Goal: Navigation & Orientation: Find specific page/section

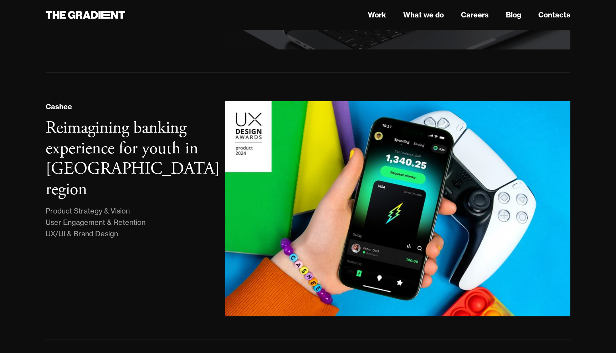
scroll to position [496, 0]
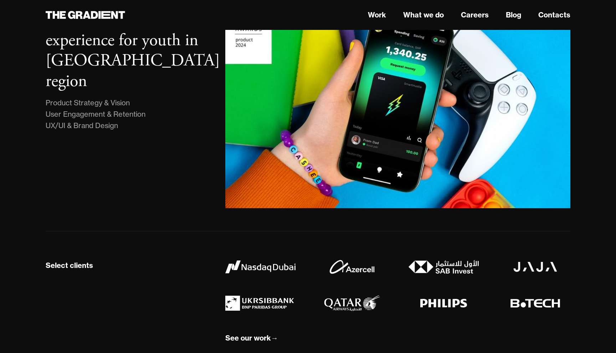
click at [373, 9] on nav "Work What we do Careers Blog Contacts" at bounding box center [397, 15] width 345 height 13
click at [374, 12] on link "Work" at bounding box center [377, 15] width 18 height 11
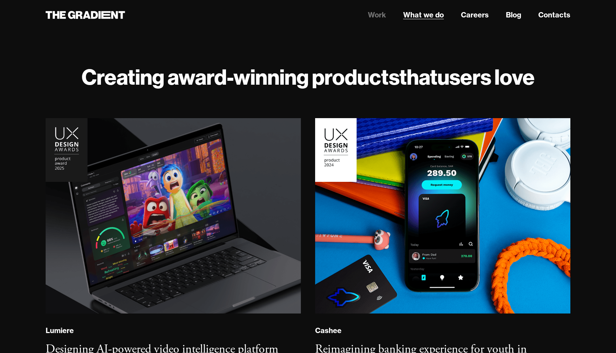
click at [424, 15] on link "What we do" at bounding box center [423, 15] width 41 height 11
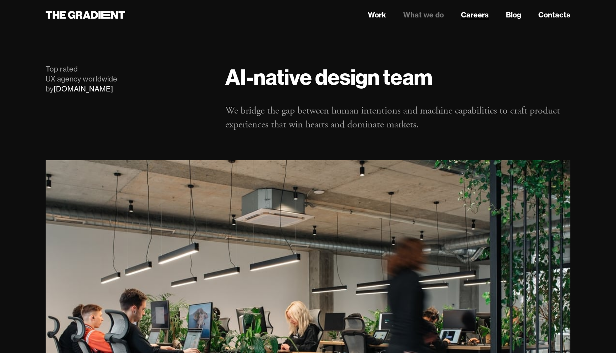
click at [481, 12] on link "Careers" at bounding box center [475, 15] width 28 height 11
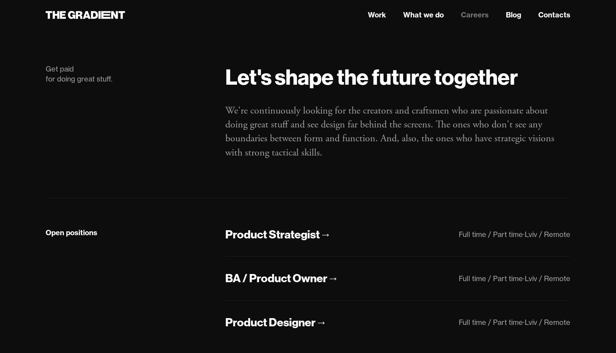
click at [524, 21] on nav "Work What we do Careers Blog Contacts" at bounding box center [397, 15] width 345 height 13
click at [517, 16] on link "Blog" at bounding box center [513, 15] width 15 height 11
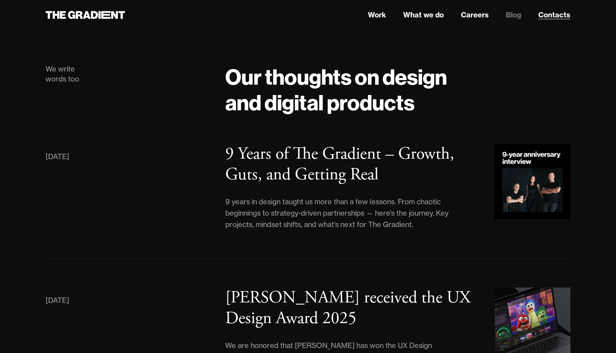
click at [563, 17] on link "Contacts" at bounding box center [554, 15] width 32 height 11
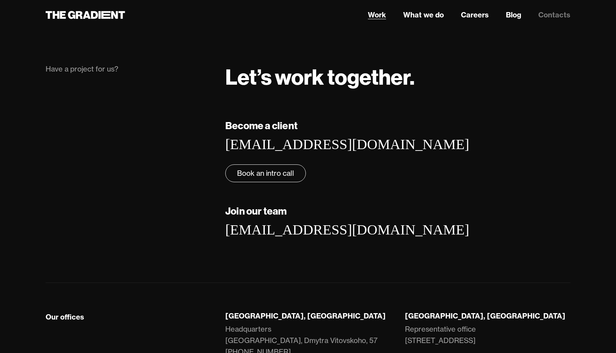
click at [375, 19] on link "Work" at bounding box center [377, 15] width 18 height 11
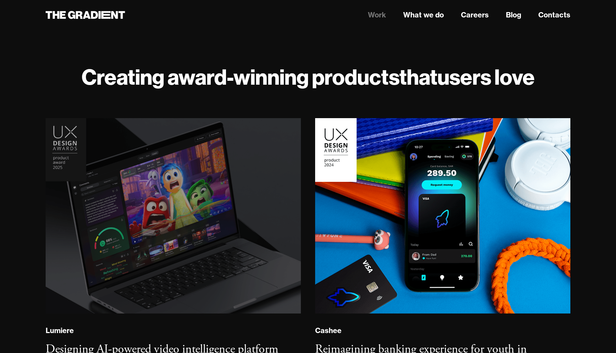
click at [204, 198] on img at bounding box center [172, 216] width 259 height 199
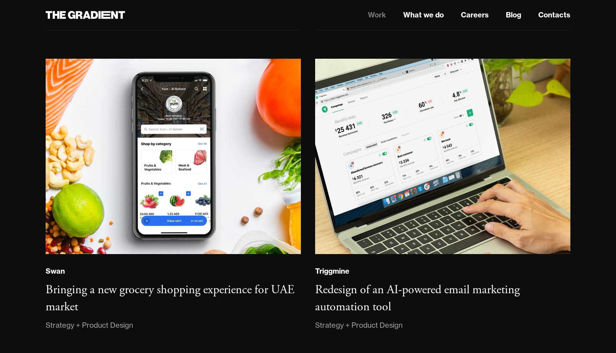
scroll to position [1195, 0]
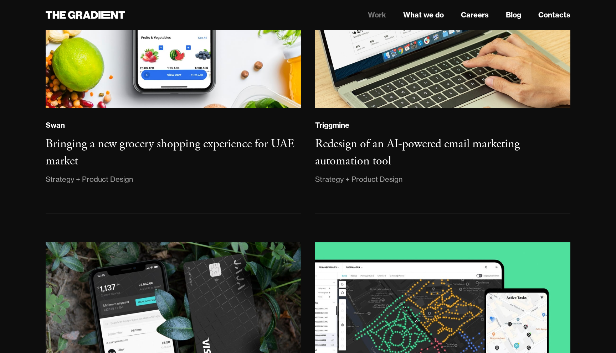
click at [430, 16] on link "What we do" at bounding box center [423, 15] width 41 height 11
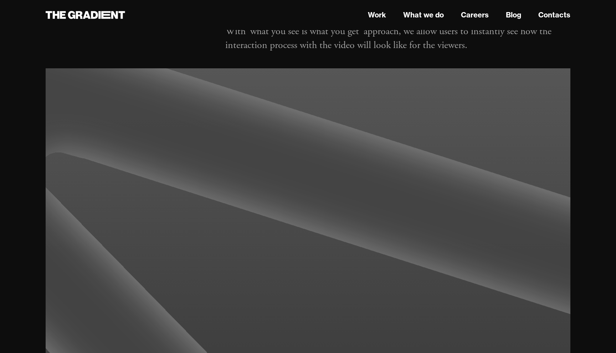
scroll to position [974, 0]
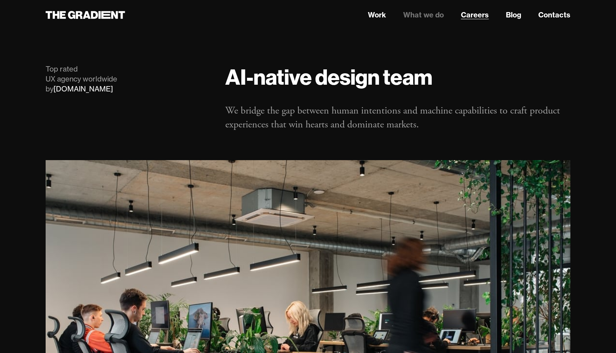
click at [468, 17] on link "Careers" at bounding box center [475, 15] width 28 height 11
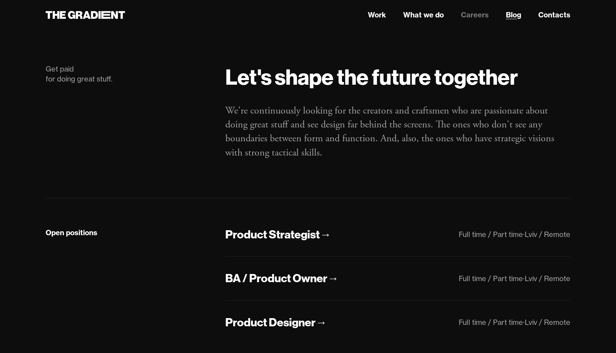
click at [514, 14] on link "Blog" at bounding box center [513, 15] width 15 height 11
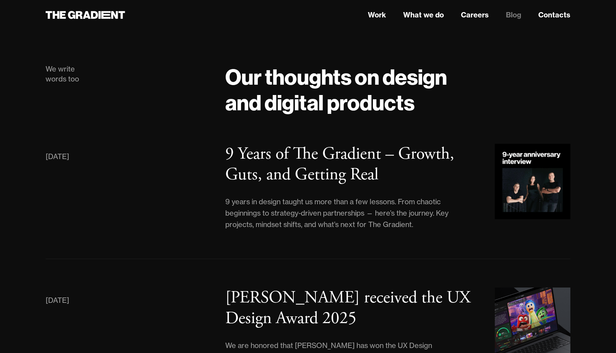
click at [561, 19] on link "Contacts" at bounding box center [554, 15] width 32 height 11
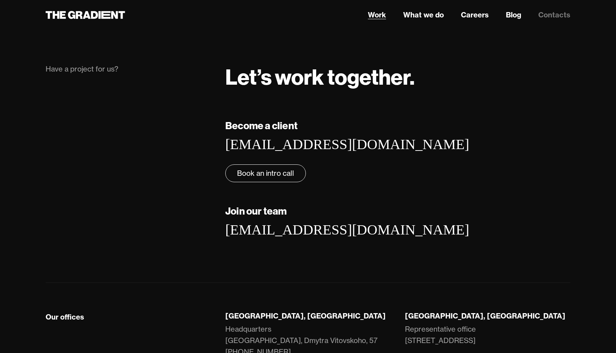
click at [368, 15] on link "Work" at bounding box center [377, 15] width 18 height 11
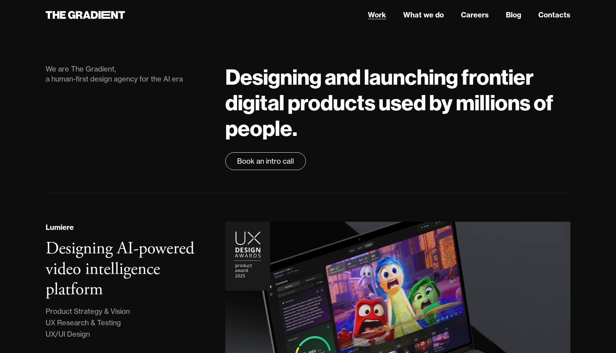
click at [380, 16] on link "Work" at bounding box center [377, 15] width 18 height 11
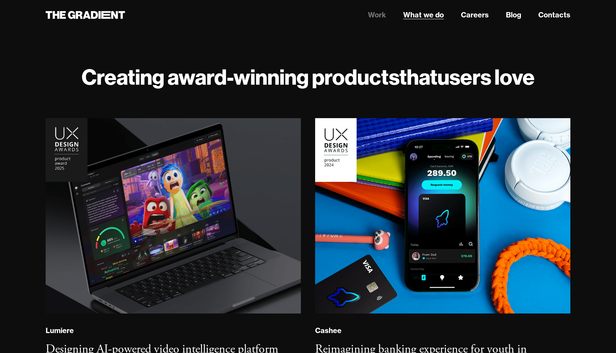
click at [419, 14] on link "What we do" at bounding box center [423, 15] width 41 height 11
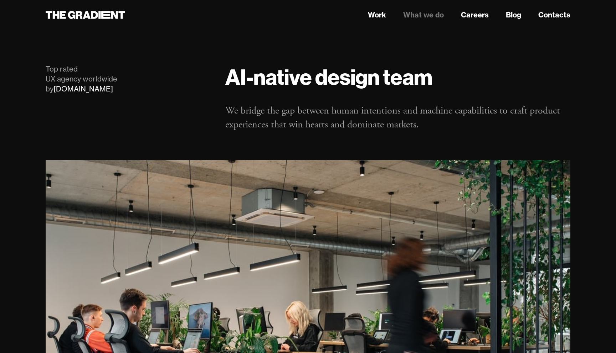
click at [472, 15] on link "Careers" at bounding box center [475, 15] width 28 height 11
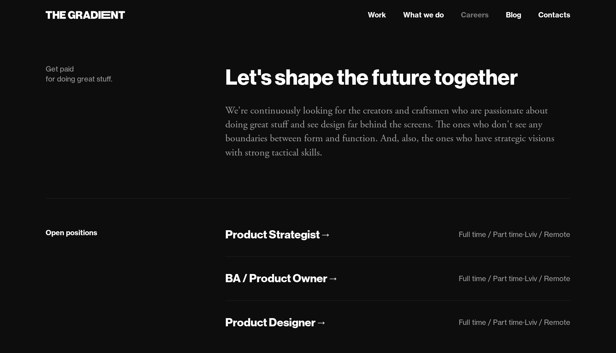
click at [524, 19] on nav "Work What we do Careers Blog Contacts" at bounding box center [397, 15] width 345 height 13
click at [505, 16] on nav "Work What we do Careers Blog Contacts" at bounding box center [397, 15] width 345 height 13
click at [514, 16] on link "Blog" at bounding box center [513, 15] width 15 height 11
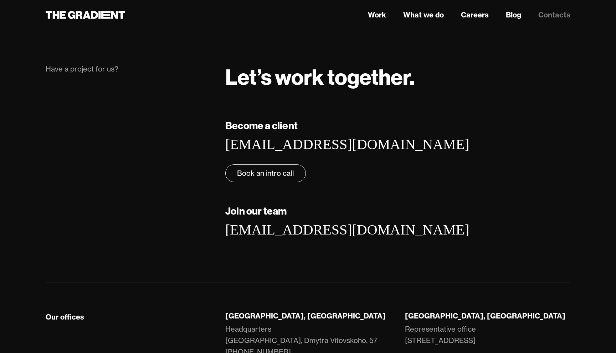
click at [372, 14] on link "Work" at bounding box center [377, 15] width 18 height 11
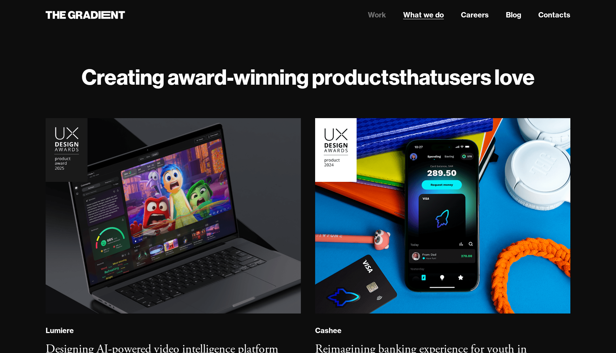
click at [431, 10] on link "What we do" at bounding box center [423, 15] width 41 height 11
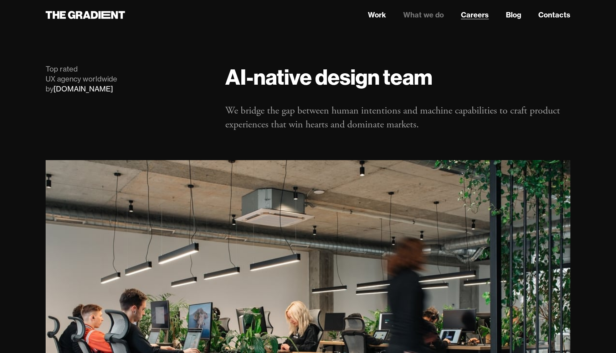
click at [472, 12] on link "Careers" at bounding box center [475, 15] width 28 height 11
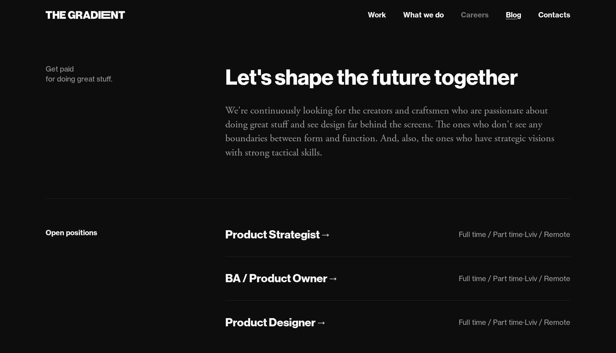
click at [515, 15] on link "Blog" at bounding box center [513, 15] width 15 height 11
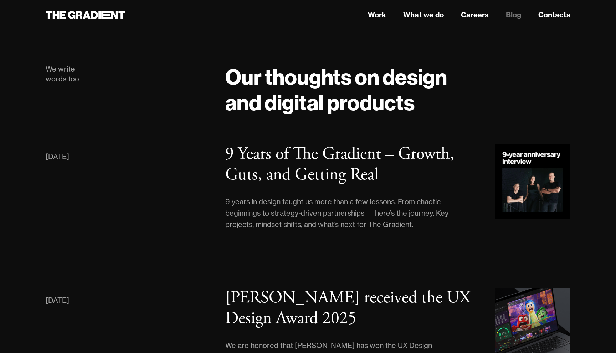
click at [554, 13] on link "Contacts" at bounding box center [554, 15] width 32 height 11
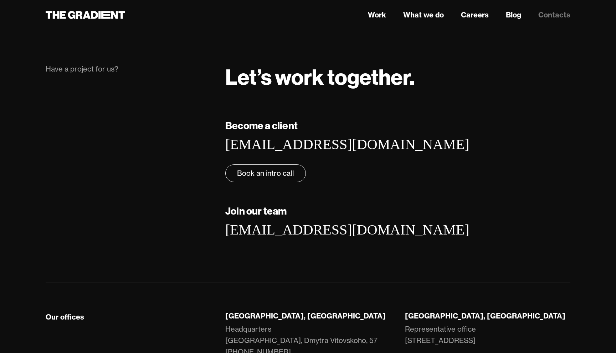
click at [376, 20] on nav "Work What we do Careers Blog Contacts" at bounding box center [397, 15] width 345 height 13
click at [377, 19] on link "Work" at bounding box center [377, 15] width 18 height 11
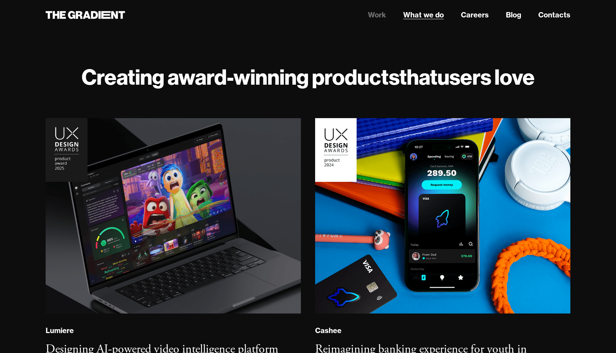
click at [425, 15] on link "What we do" at bounding box center [423, 15] width 41 height 11
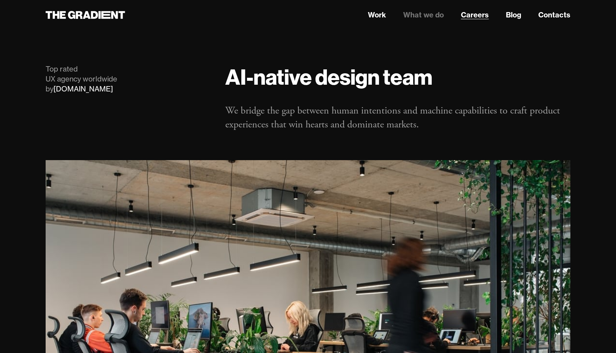
click at [470, 16] on link "Careers" at bounding box center [475, 15] width 28 height 11
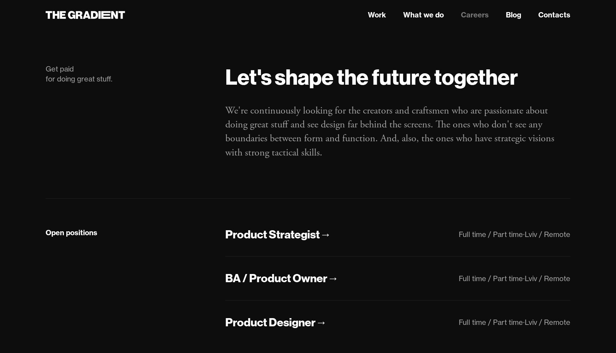
click at [522, 16] on nav "Work What we do Careers Blog Contacts" at bounding box center [397, 15] width 345 height 13
click at [513, 16] on link "Blog" at bounding box center [513, 15] width 15 height 11
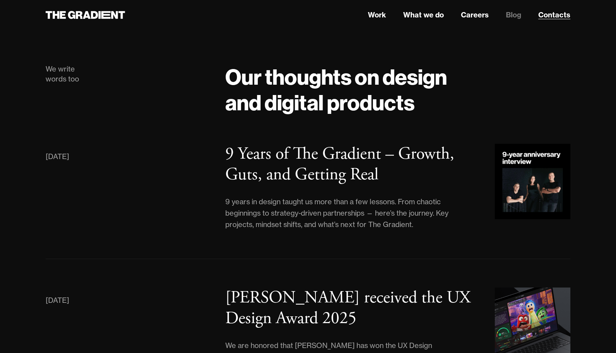
click at [556, 17] on link "Contacts" at bounding box center [554, 15] width 32 height 11
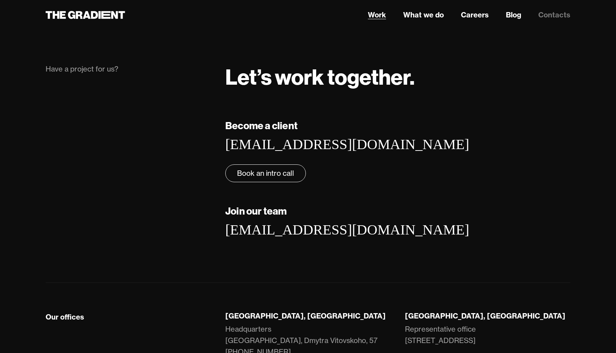
click at [373, 16] on link "Work" at bounding box center [377, 15] width 18 height 11
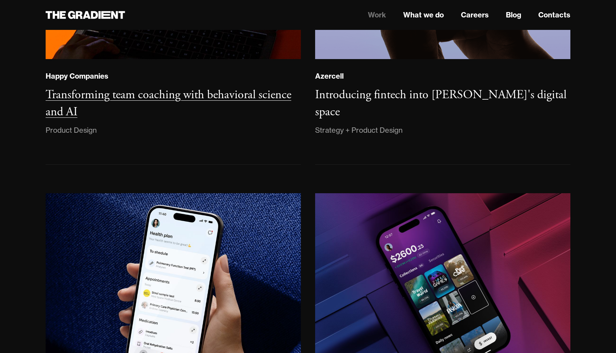
scroll to position [582, 0]
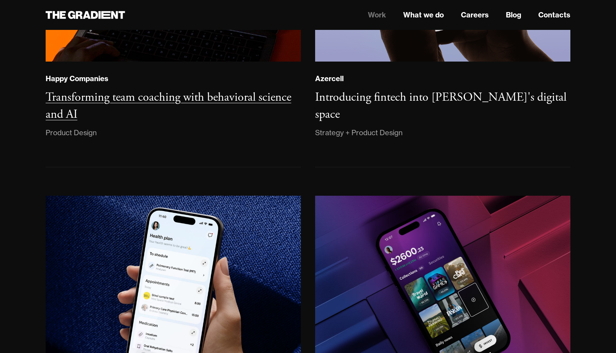
click at [70, 101] on h3 "Transforming team coaching with behavioral science and AI" at bounding box center [168, 106] width 245 height 32
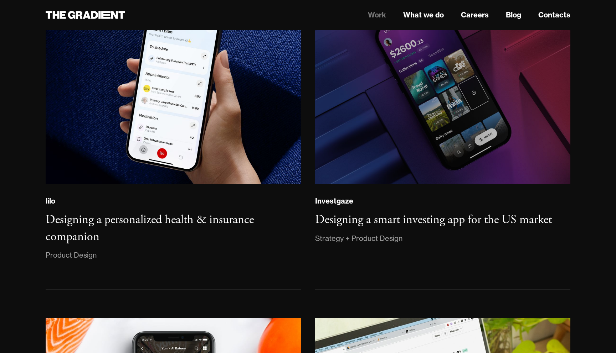
scroll to position [908, 0]
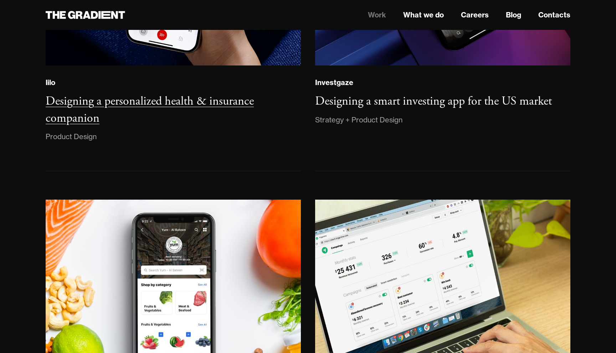
click at [120, 105] on h3 "Designing a personalized health & insurance companion" at bounding box center [150, 110] width 208 height 32
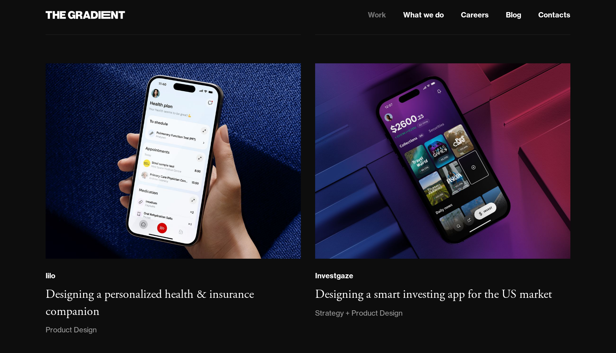
scroll to position [776, 0]
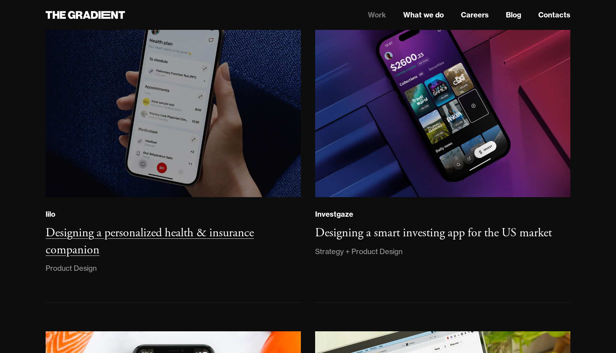
click at [216, 147] on img at bounding box center [173, 100] width 260 height 200
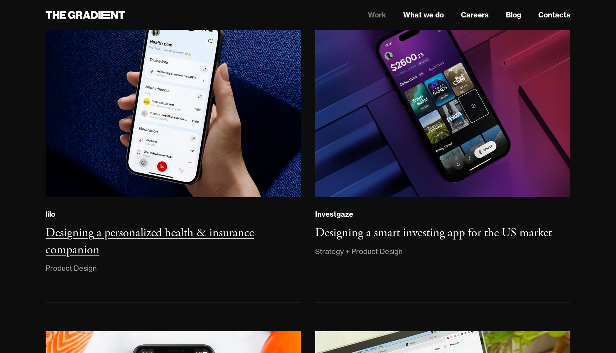
click at [291, 265] on div "lilo Designing a personalized health & insurance companion Product Design" at bounding box center [173, 242] width 255 height 66
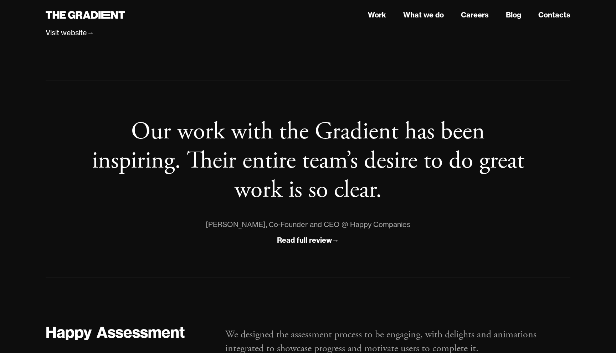
scroll to position [762, 0]
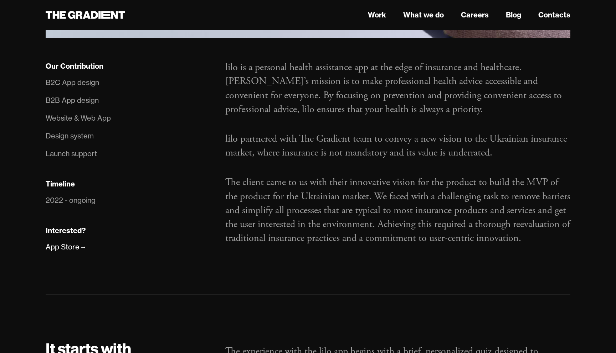
scroll to position [490, 0]
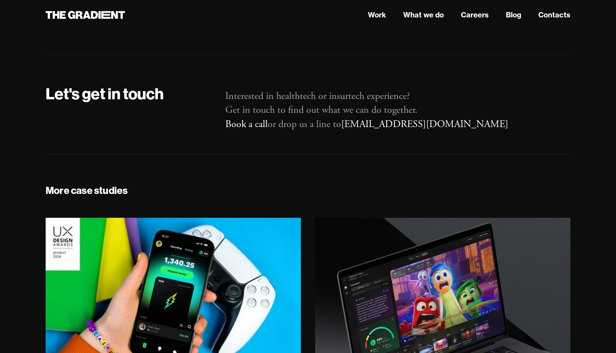
scroll to position [4343, 0]
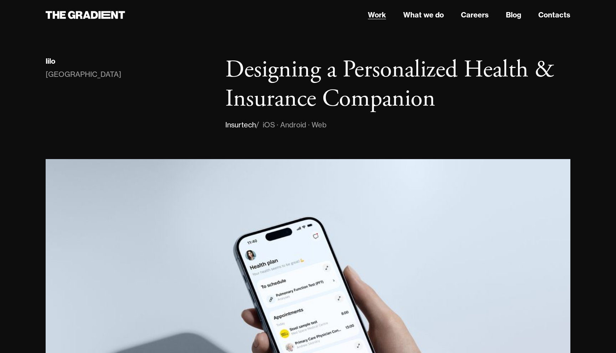
click at [373, 17] on link "Work" at bounding box center [377, 15] width 18 height 11
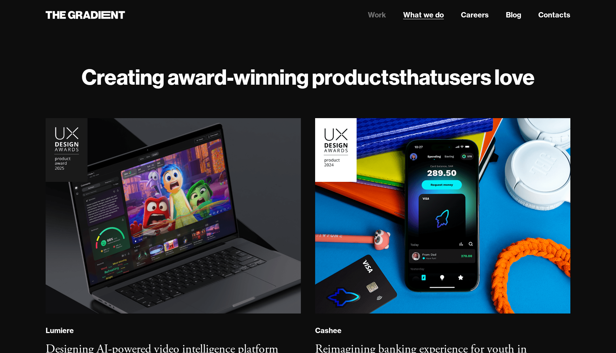
click at [420, 16] on link "What we do" at bounding box center [423, 15] width 41 height 11
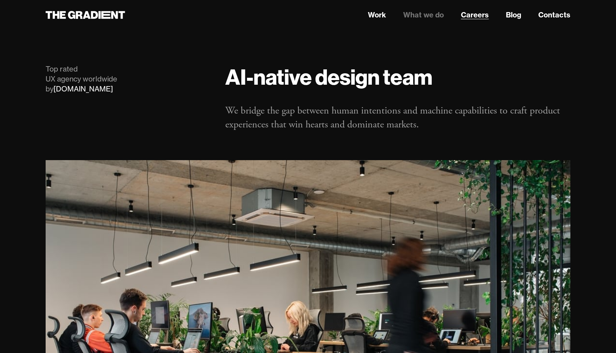
click at [465, 11] on link "Careers" at bounding box center [475, 15] width 28 height 11
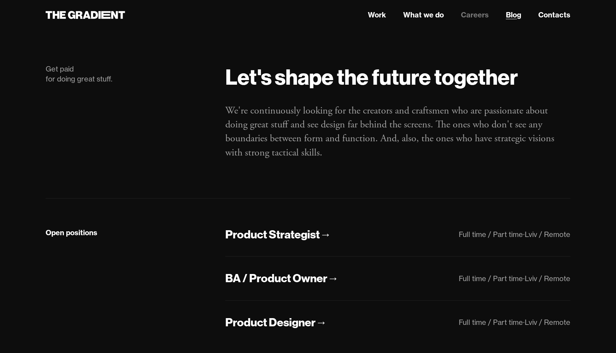
click at [517, 16] on link "Blog" at bounding box center [513, 15] width 15 height 11
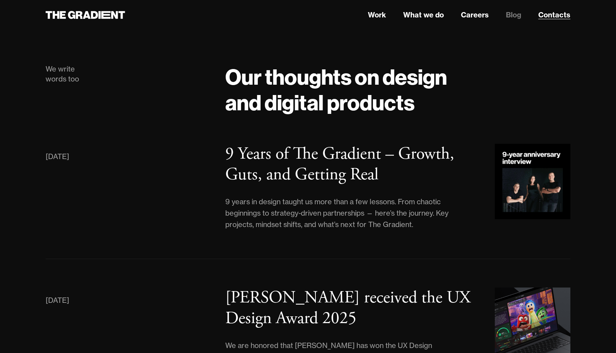
click at [553, 15] on link "Contacts" at bounding box center [554, 15] width 32 height 11
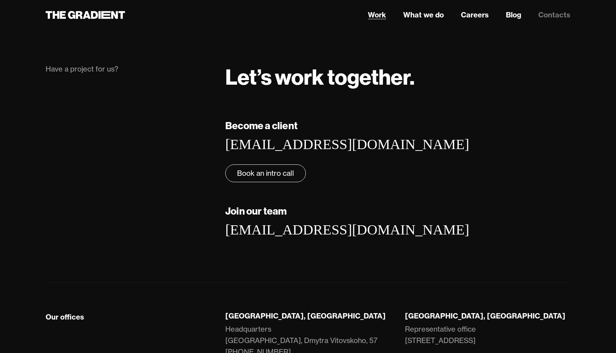
click at [380, 14] on link "Work" at bounding box center [377, 15] width 18 height 11
